Goal: Find specific page/section: Find specific page/section

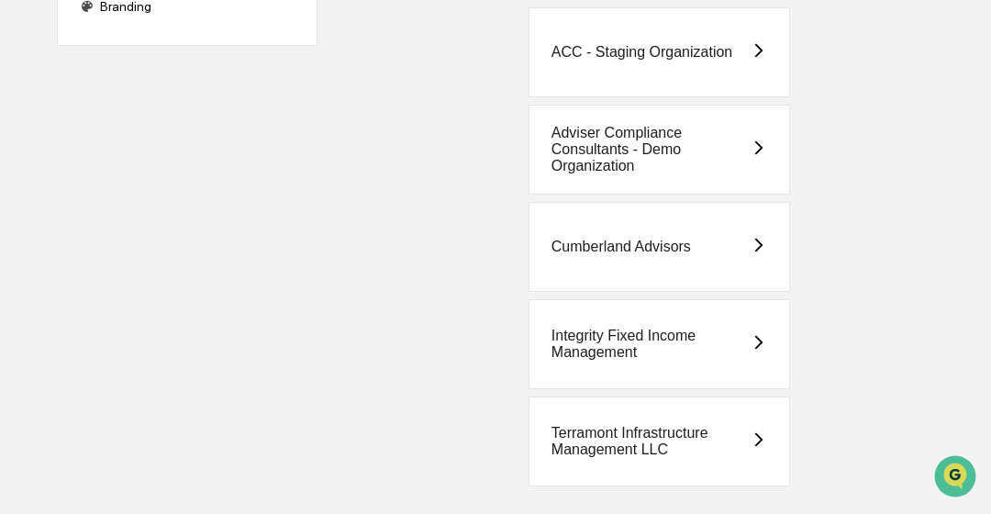
scroll to position [234, 0]
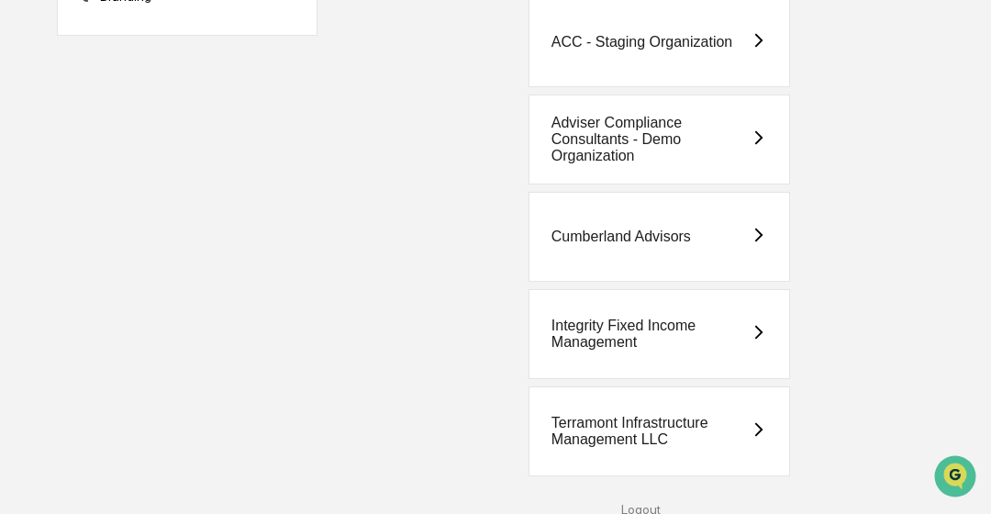
drag, startPoint x: 669, startPoint y: 217, endPoint x: 624, endPoint y: 230, distance: 47.0
click at [624, 230] on div "Cumberland Advisors" at bounding box center [622, 237] width 140 height 17
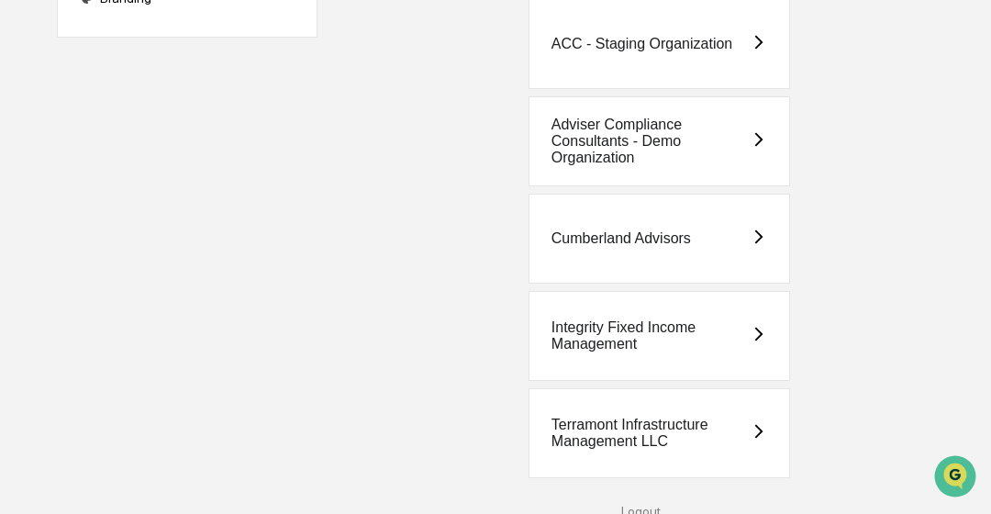
scroll to position [234, 0]
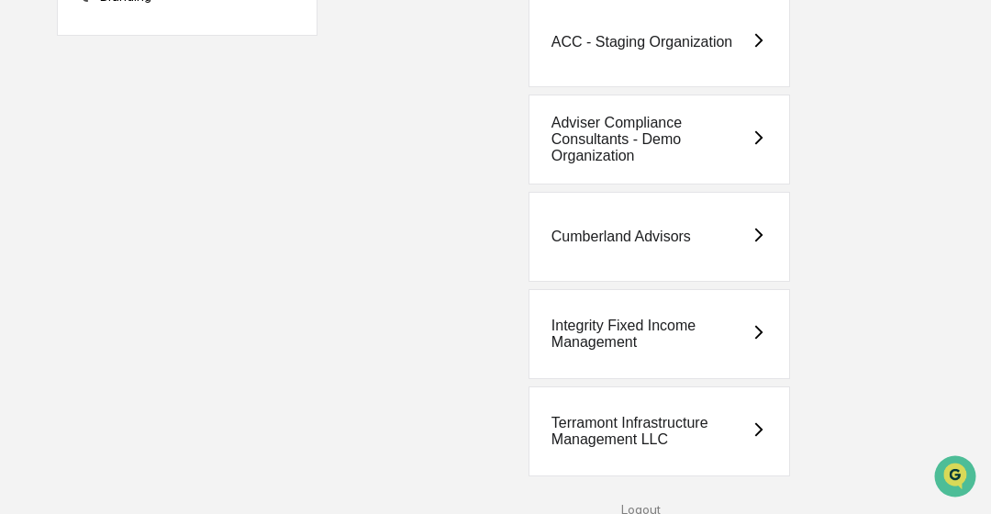
click at [578, 348] on div "Integrity Fixed Income Management" at bounding box center [651, 334] width 199 height 33
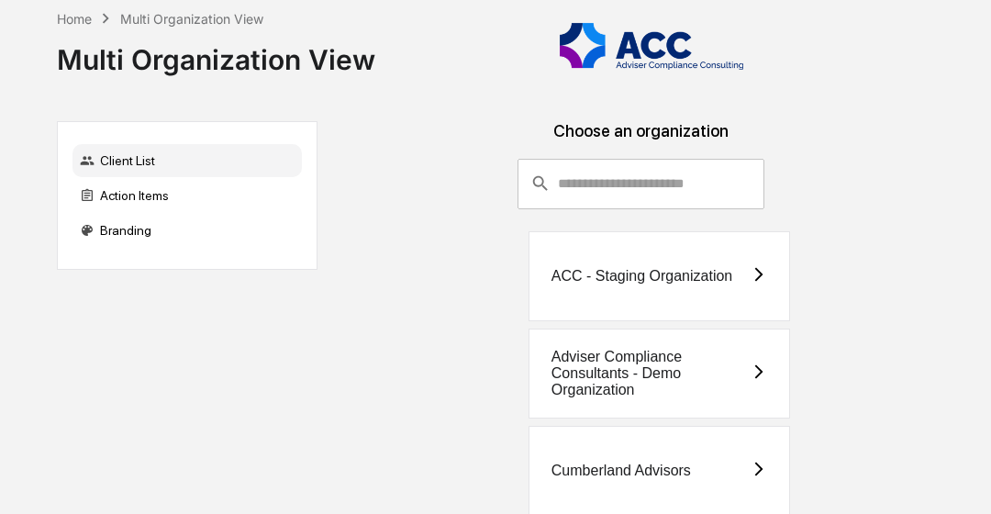
click at [989, 413] on div "Home Multi Organization View Multi Organization View Client List Action Items B…" at bounding box center [495, 375] width 991 height 751
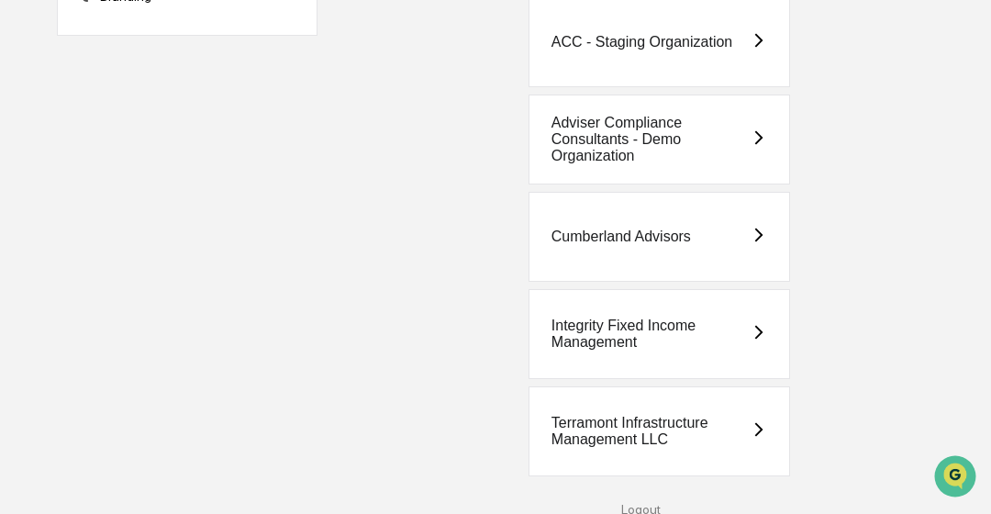
click at [624, 445] on div "Terramont Infrastructure Management LLC" at bounding box center [660, 431] width 262 height 90
